Goal: Check status: Check status

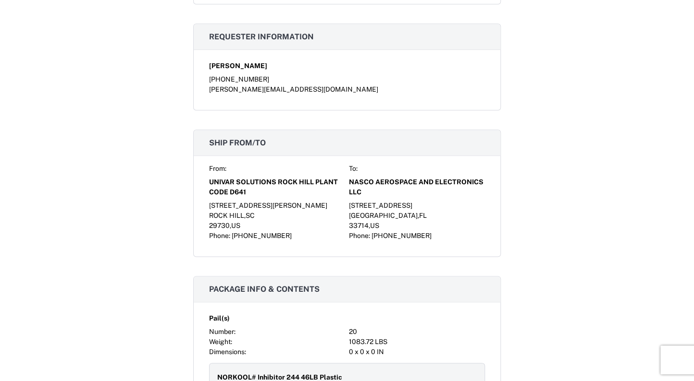
scroll to position [384, 0]
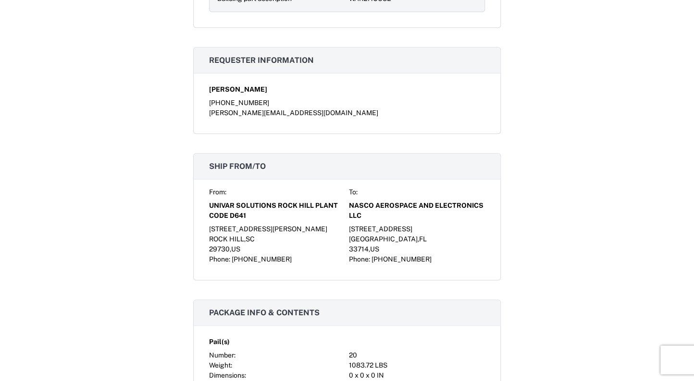
click at [370, 205] on span "NASCO AEROSPACE AND ELECTRONICS LLC" at bounding box center [417, 211] width 136 height 20
click at [338, 206] on span "UNIVAR SOLUTIONS ROCK HILL PLANT CODE D641" at bounding box center [277, 211] width 136 height 20
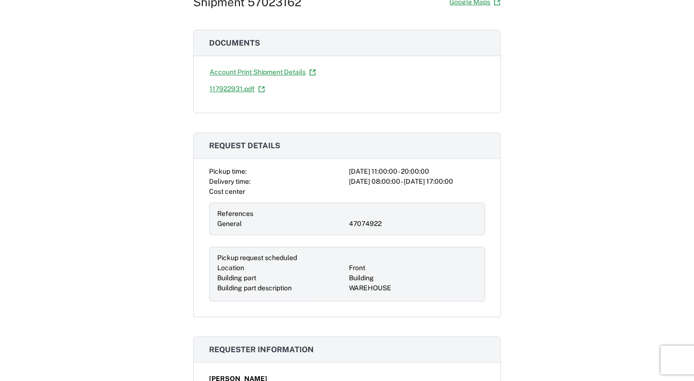
scroll to position [96, 0]
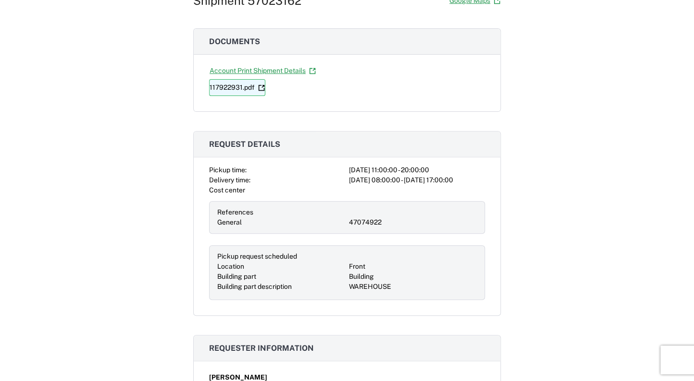
click at [225, 86] on link "117922931.pdf" at bounding box center [237, 87] width 56 height 17
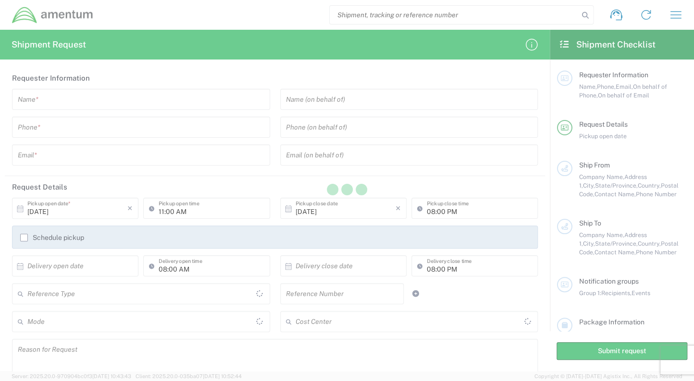
type input "[GEOGRAPHIC_DATA]"
